Goal: Communication & Community: Answer question/provide support

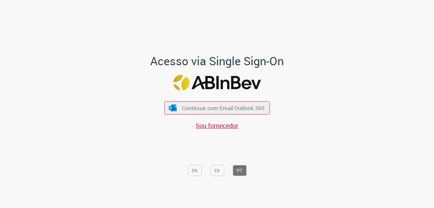
click at [226, 101] on div "Continuar com Email Outlook 365 Sou fornecedor" at bounding box center [216, 112] width 105 height 35
click at [222, 104] on span "Continuar com Email Outlook 365" at bounding box center [223, 107] width 84 height 7
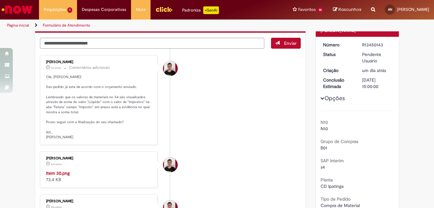
scroll to position [128, 0]
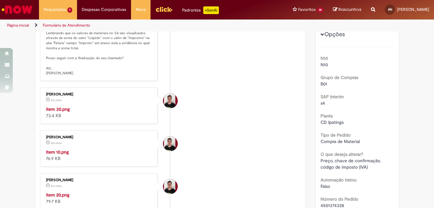
click at [79, 106] on img "Histórico de tíquete" at bounding box center [99, 106] width 106 height 0
click at [252, 102] on li "[PERSON_NAME] 2m atrás 2 minutos atrás item 30.png 73.4 KB" at bounding box center [170, 105] width 261 height 36
click at [291, 108] on li "[PERSON_NAME] 2m atrás 2 minutos atrás item 30.png 73.4 KB" at bounding box center [170, 105] width 261 height 36
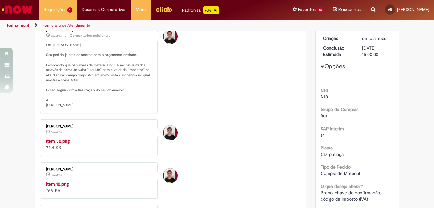
scroll to position [64, 0]
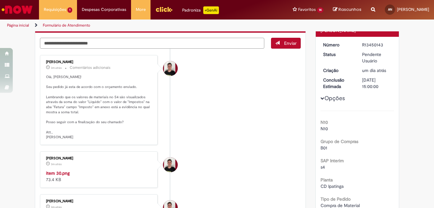
click at [82, 42] on textarea "Digite sua mensagem aqui..." at bounding box center [152, 43] width 224 height 11
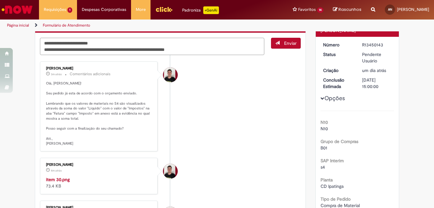
type textarea "**********"
click at [272, 49] on span "Enviar" at bounding box center [285, 46] width 29 height 17
click at [273, 46] on button "Enviar" at bounding box center [286, 43] width 30 height 11
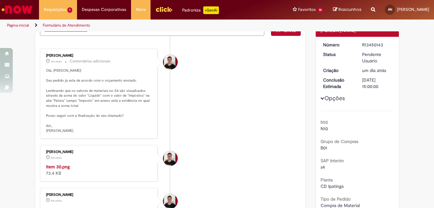
scroll to position [51, 0]
